Goal: Information Seeking & Learning: Learn about a topic

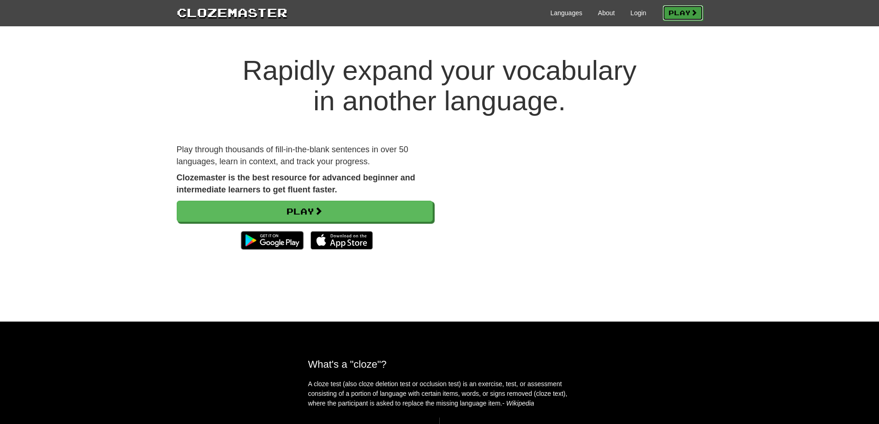
click at [688, 12] on link "Play" at bounding box center [682, 13] width 41 height 16
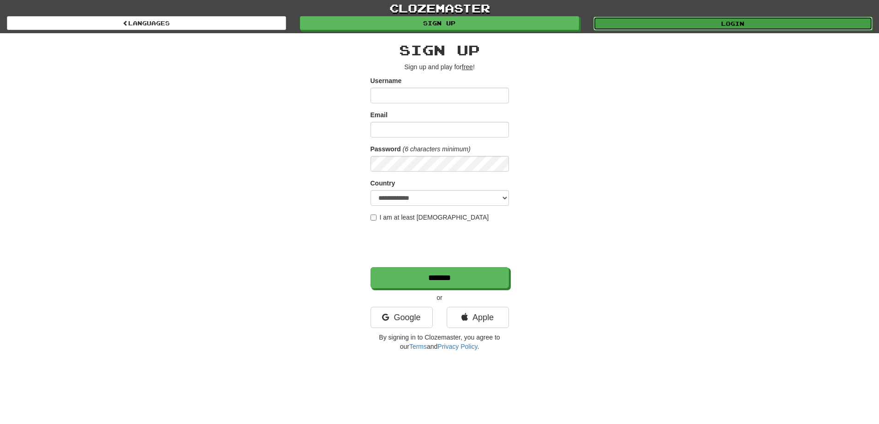
click at [671, 22] on link "Login" at bounding box center [732, 24] width 279 height 14
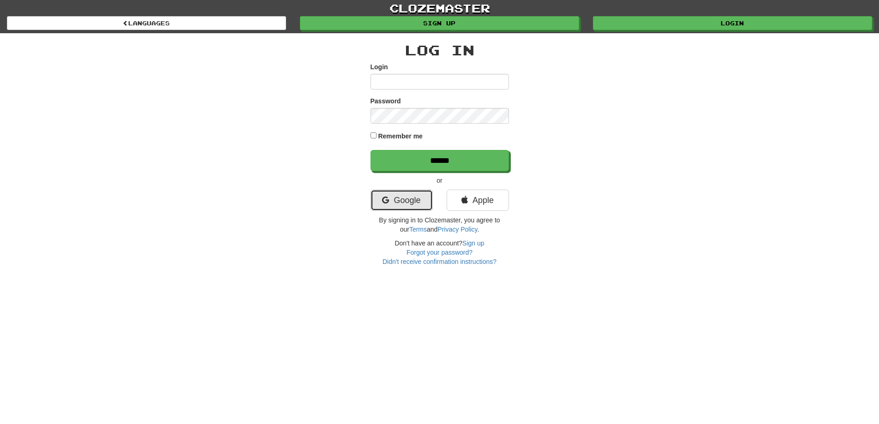
click at [390, 197] on link "Google" at bounding box center [401, 200] width 62 height 21
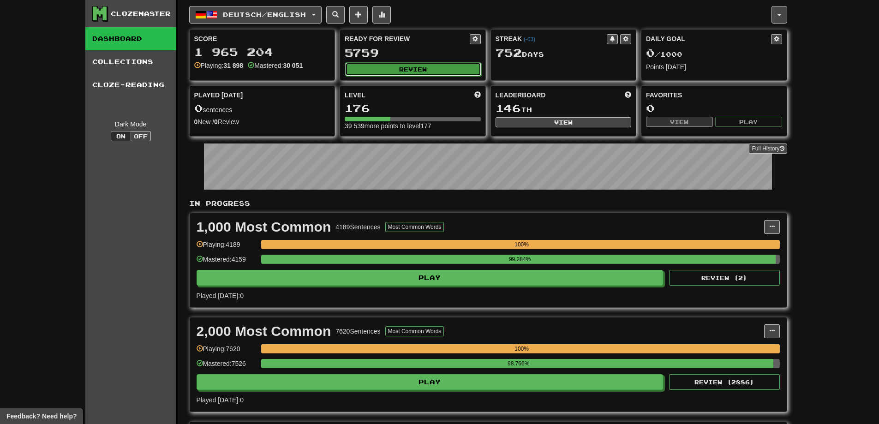
click at [413, 70] on button "Review" at bounding box center [413, 69] width 136 height 14
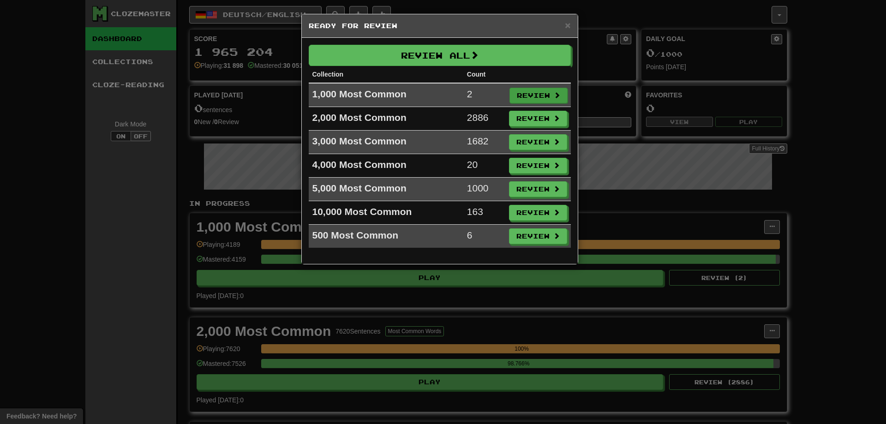
drag, startPoint x: 523, startPoint y: 103, endPoint x: 526, endPoint y: 92, distance: 11.4
click at [523, 102] on td "Review" at bounding box center [537, 95] width 65 height 24
click at [526, 92] on button "Review" at bounding box center [538, 96] width 58 height 16
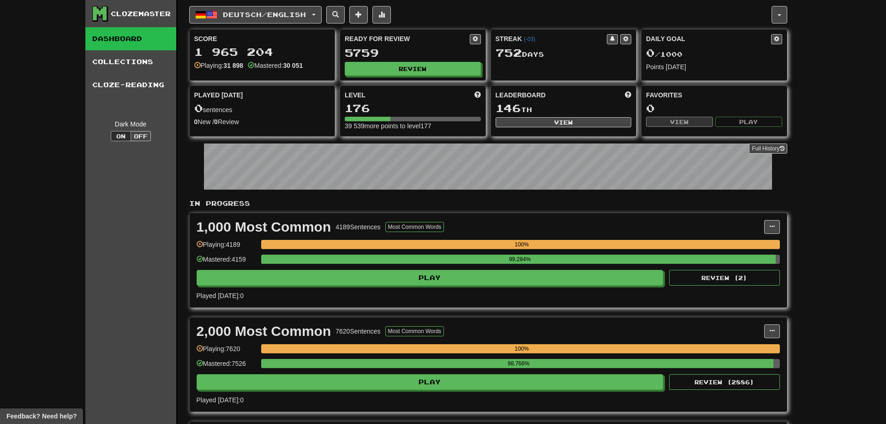
select select "**"
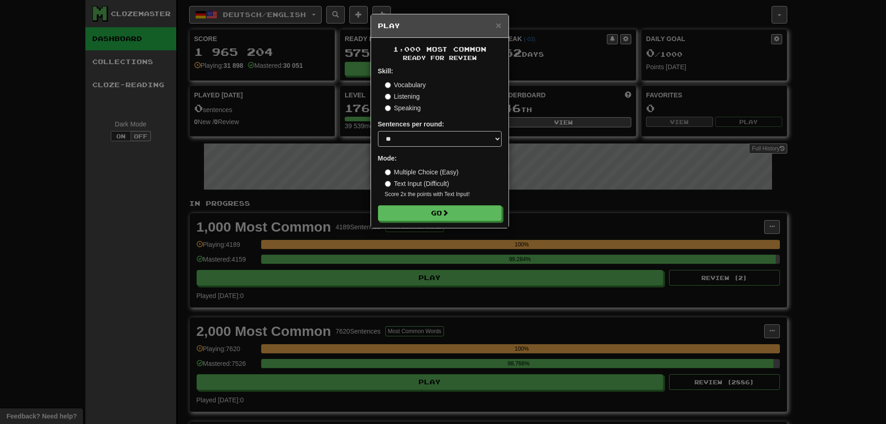
click at [408, 201] on form "Skill: Vocabulary Listening Speaking Sentences per round: * ** ** ** ** ** *** …" at bounding box center [440, 143] width 124 height 155
click at [411, 208] on button "Go" at bounding box center [440, 214] width 124 height 16
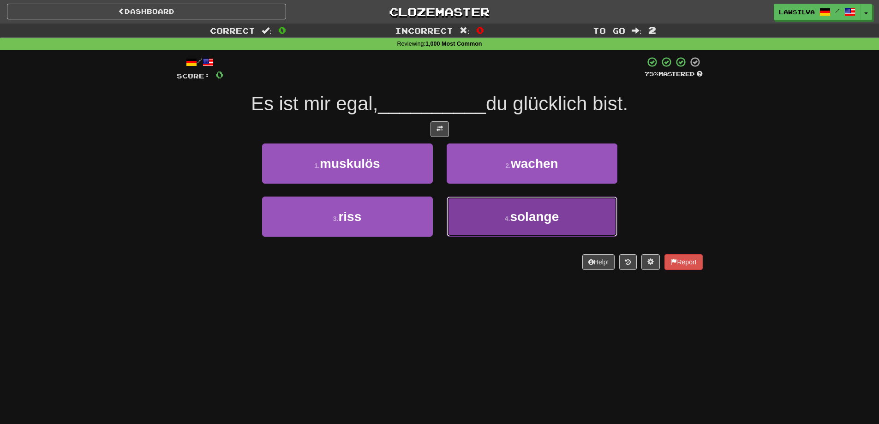
click at [484, 212] on button "4 . solange" at bounding box center [531, 216] width 171 height 40
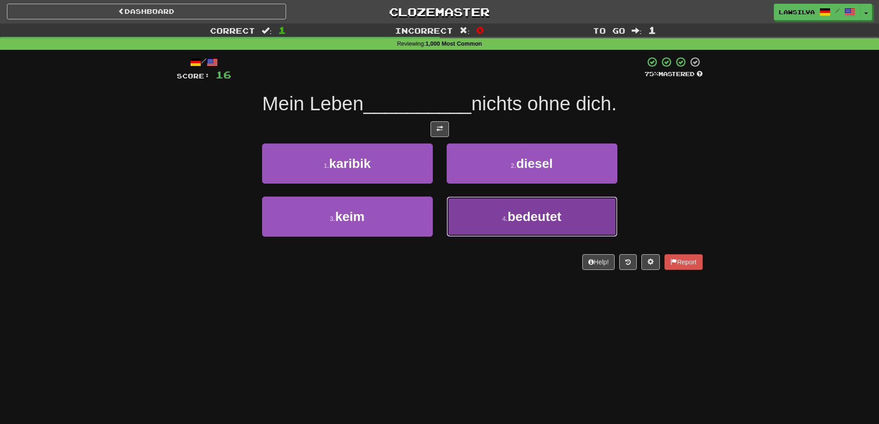
click at [516, 215] on span "bedeutet" at bounding box center [534, 216] width 54 height 14
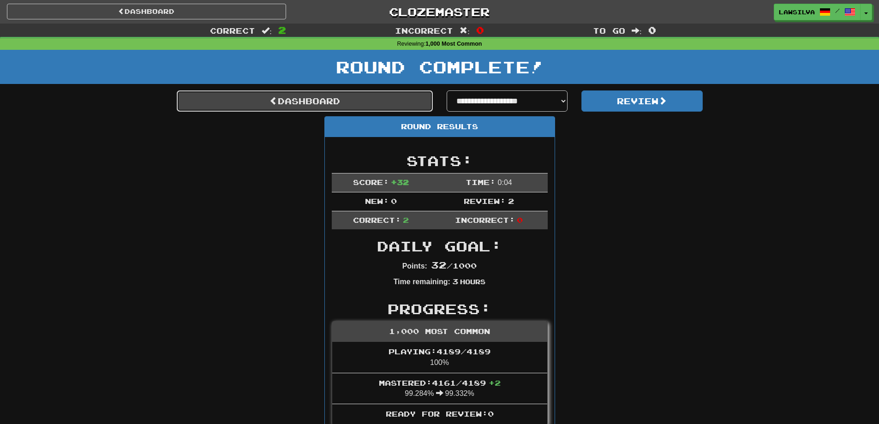
click at [357, 104] on link "Dashboard" at bounding box center [305, 100] width 256 height 21
